Goal: Navigation & Orientation: Find specific page/section

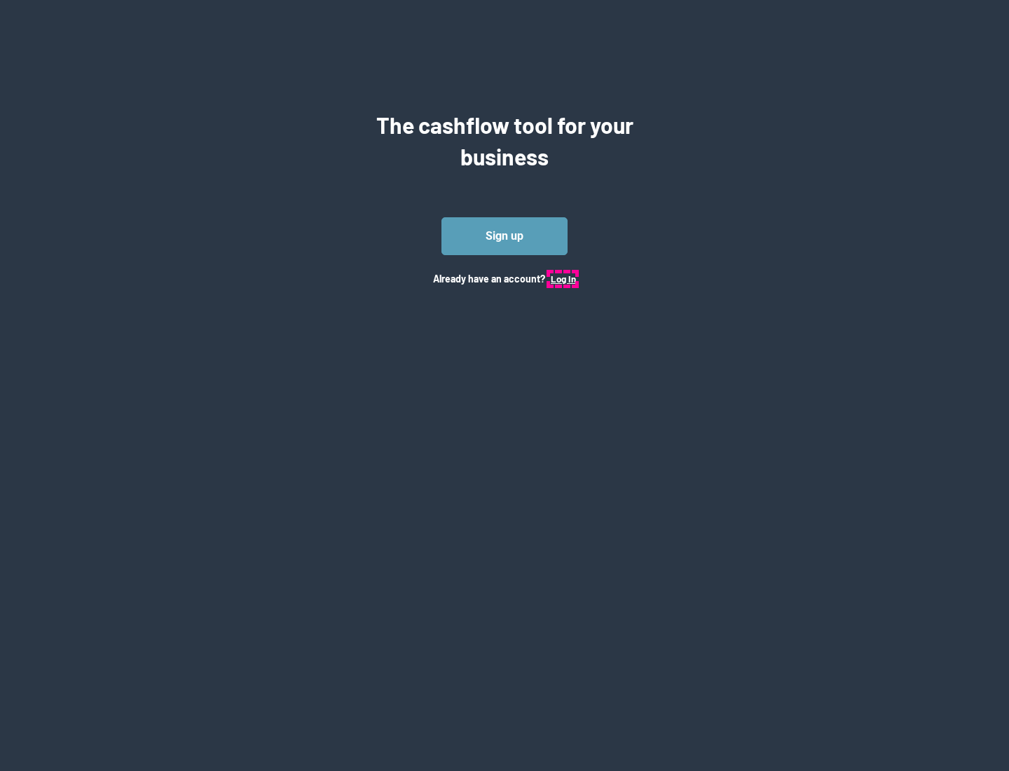
click at [562, 278] on button "Log In" at bounding box center [563, 278] width 25 height 11
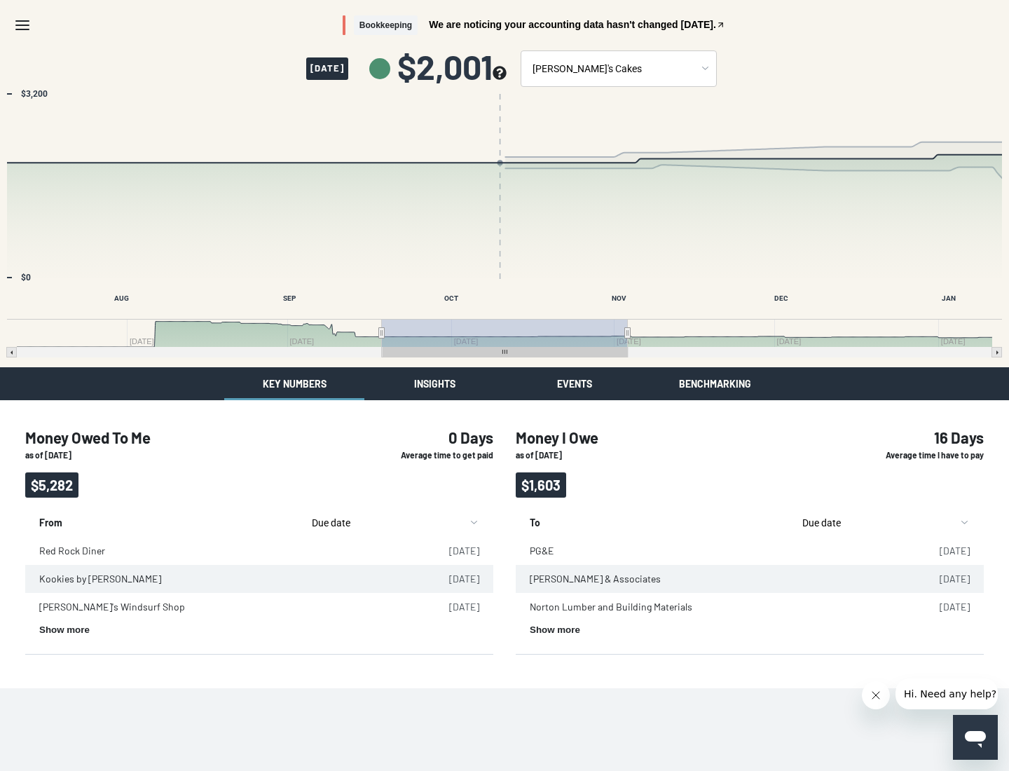
click at [434, 383] on button "Insights" at bounding box center [434, 383] width 140 height 33
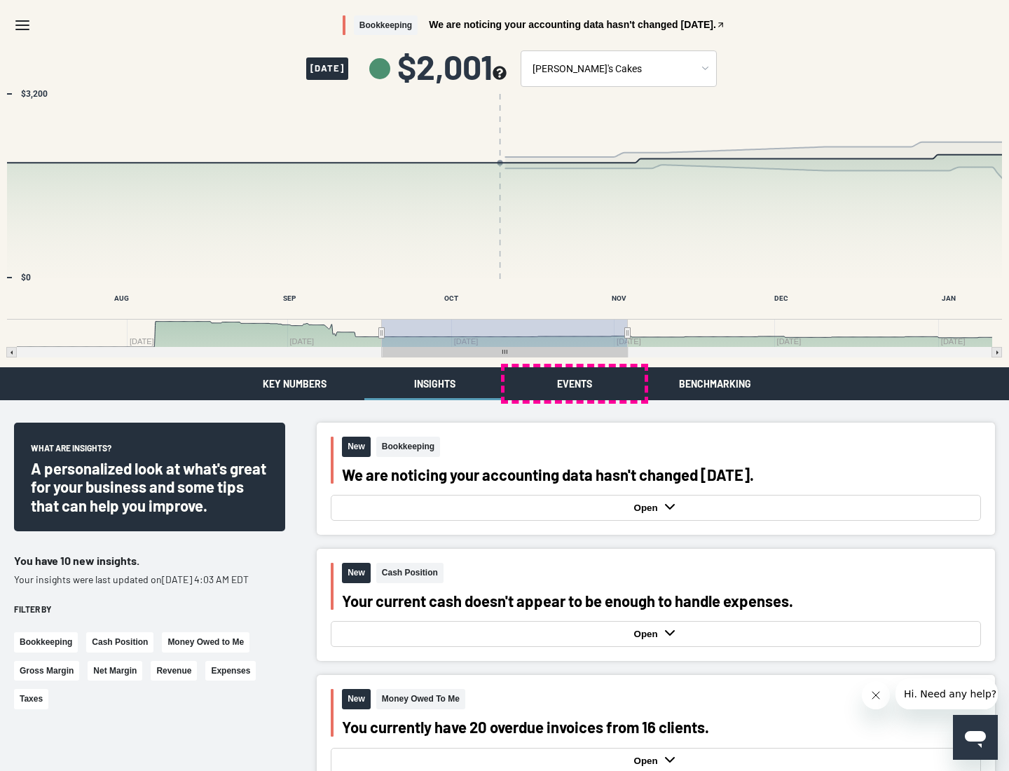
click at [574, 383] on button "Events" at bounding box center [574, 383] width 140 height 33
